Goal: Information Seeking & Learning: Learn about a topic

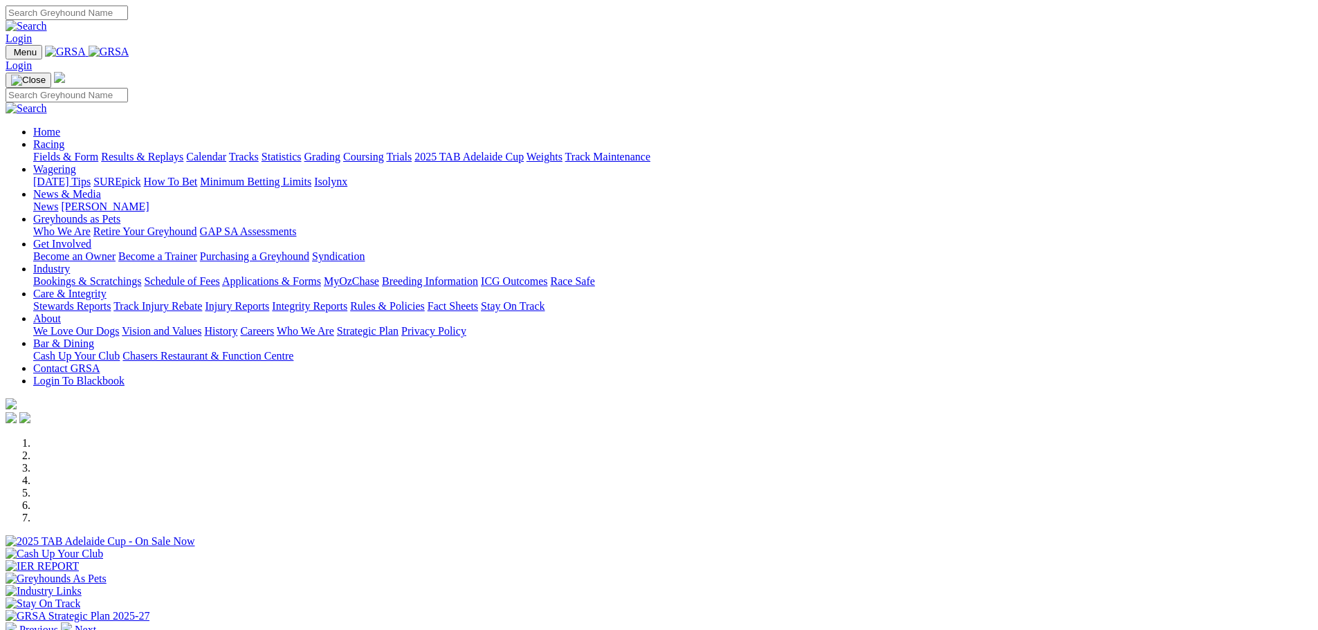
click at [58, 201] on link "News" at bounding box center [45, 207] width 25 height 12
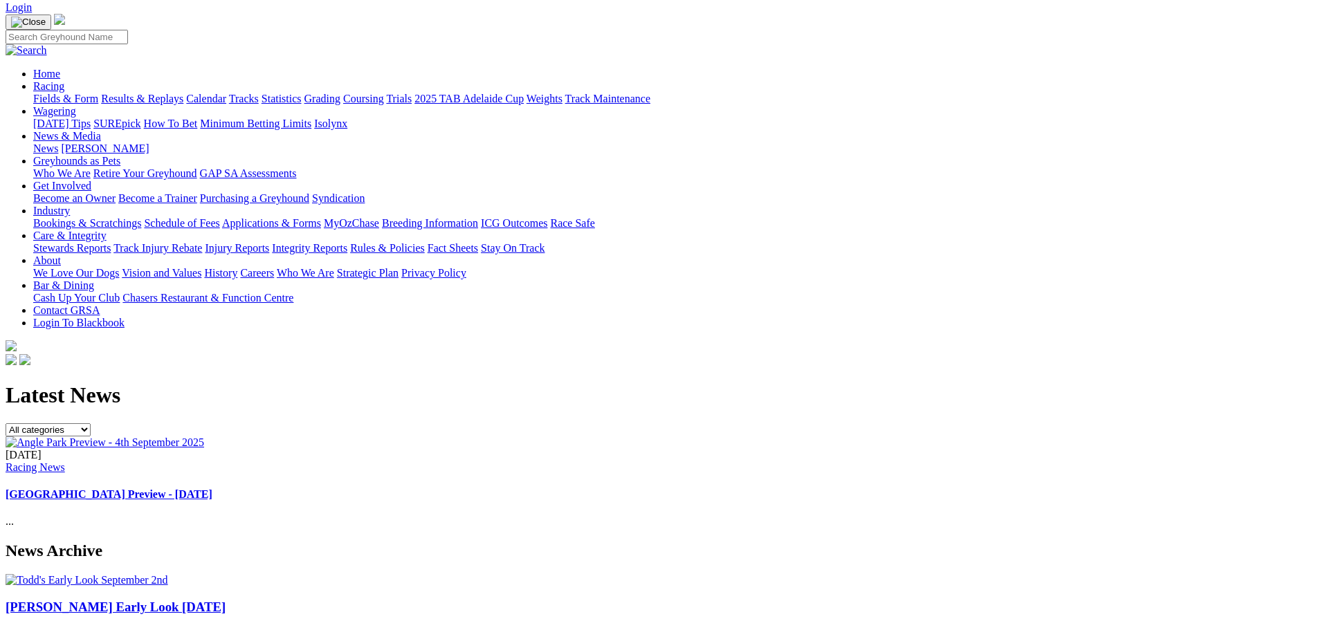
scroll to position [138, 0]
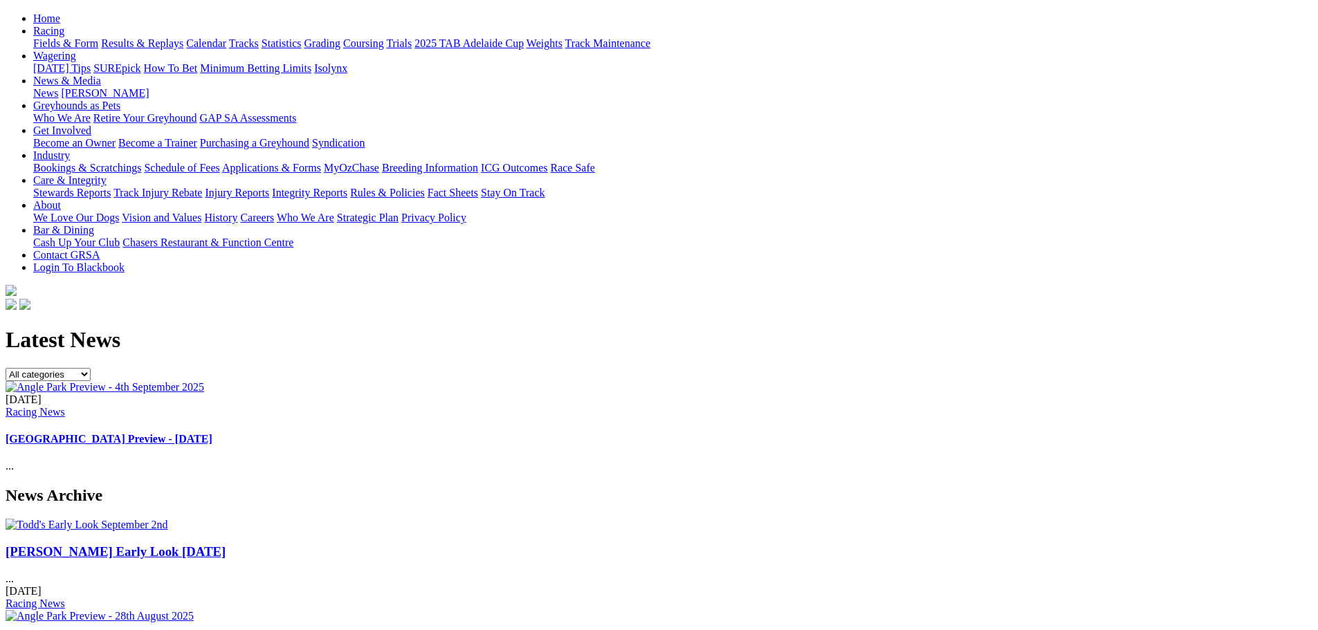
click at [212, 433] on link "[GEOGRAPHIC_DATA] Preview - [DATE]" at bounding box center [109, 439] width 207 height 12
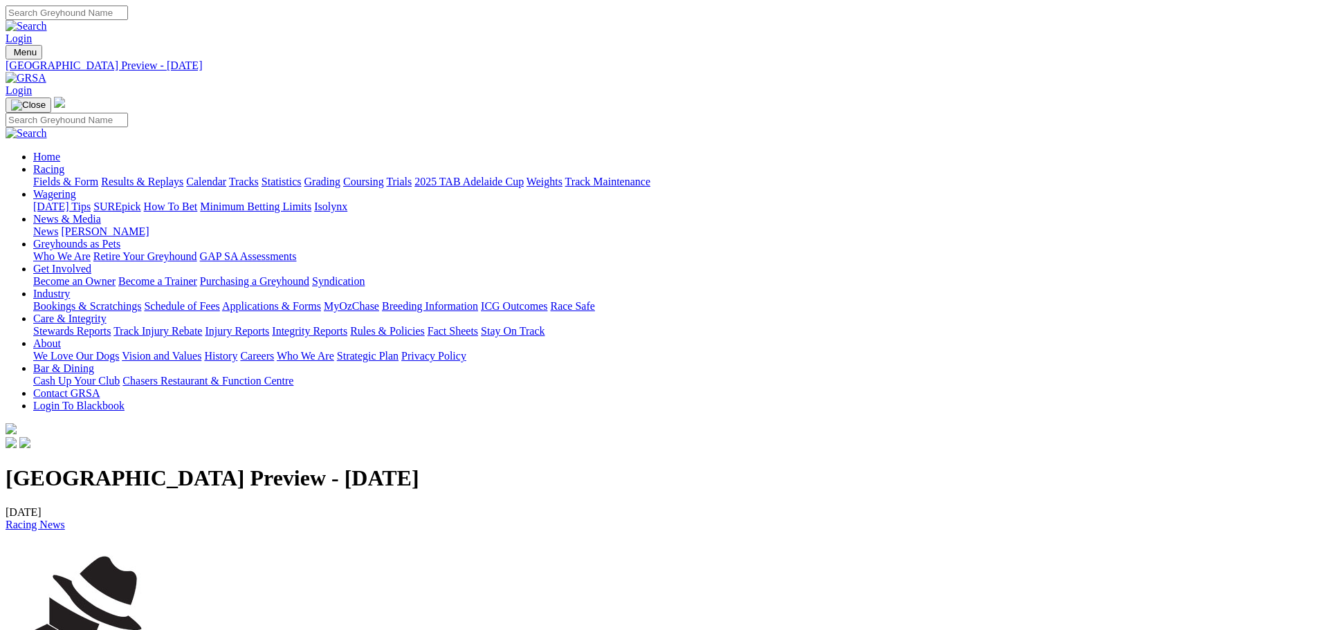
drag, startPoint x: 175, startPoint y: 101, endPoint x: 187, endPoint y: 101, distance: 11.8
click at [98, 176] on link "Fields & Form" at bounding box center [65, 182] width 65 height 12
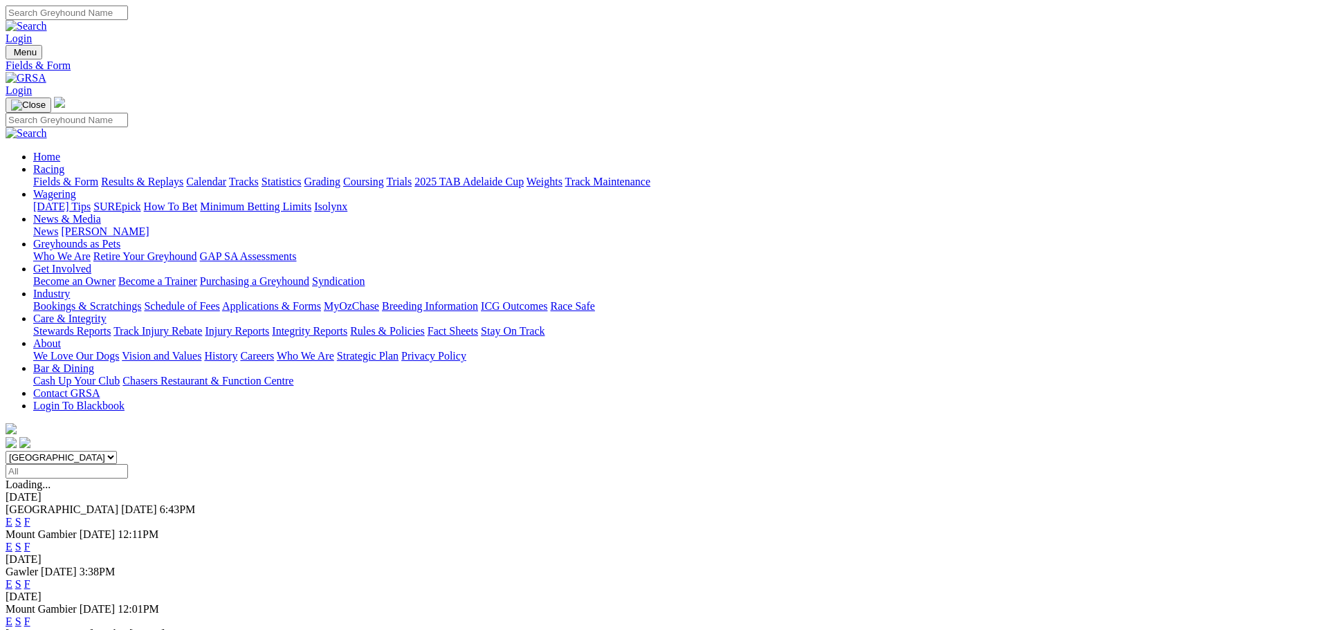
drag, startPoint x: 837, startPoint y: 274, endPoint x: 826, endPoint y: 280, distance: 12.7
click at [30, 516] on link "F" at bounding box center [27, 522] width 6 height 12
